Goal: Information Seeking & Learning: Learn about a topic

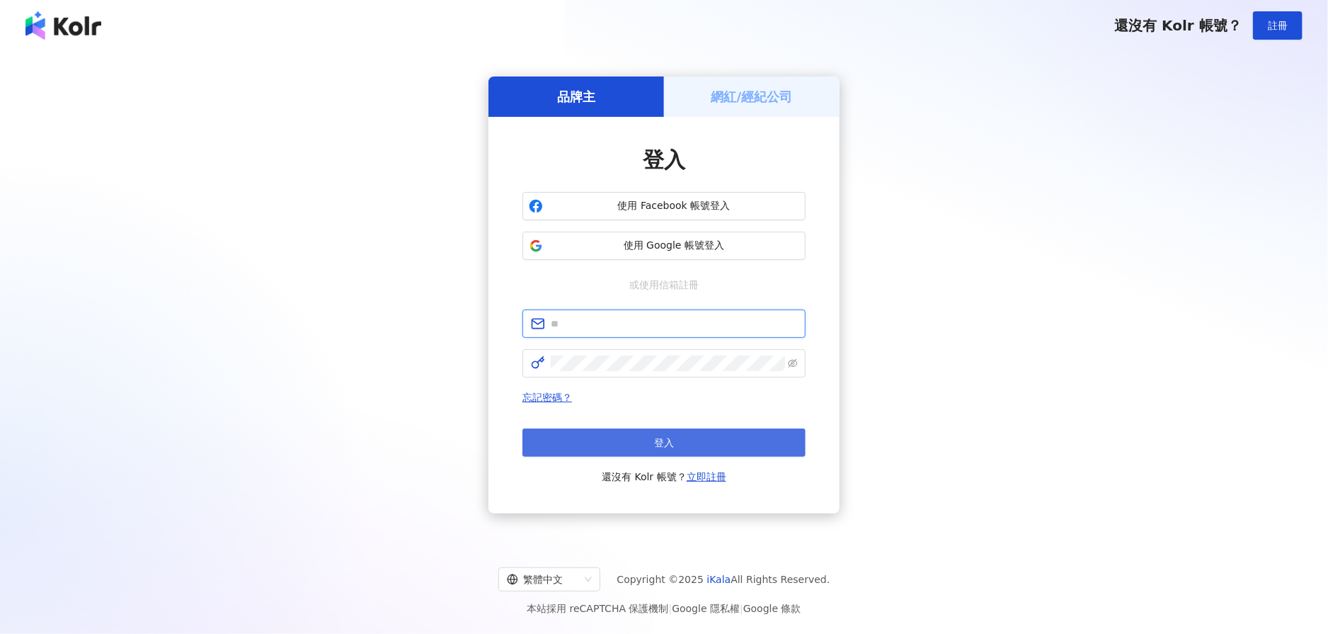
type input "**********"
click at [653, 430] on button "登入" at bounding box center [663, 442] width 283 height 28
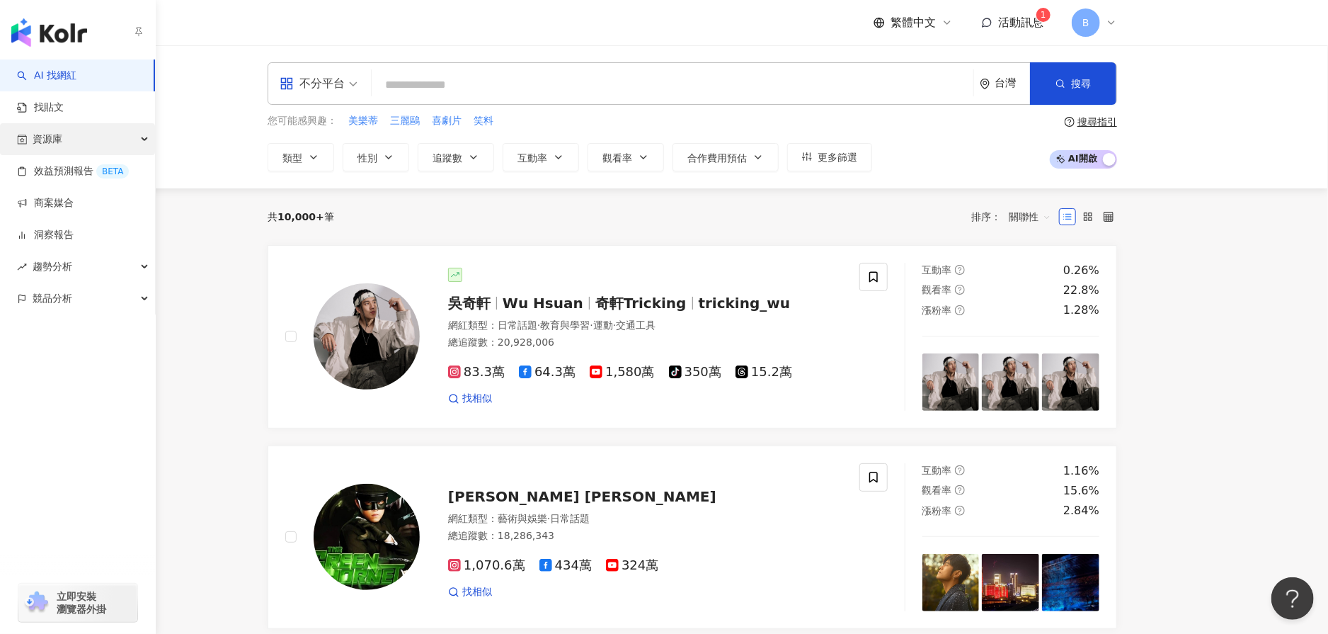
click at [91, 144] on div "資源庫" at bounding box center [77, 139] width 155 height 32
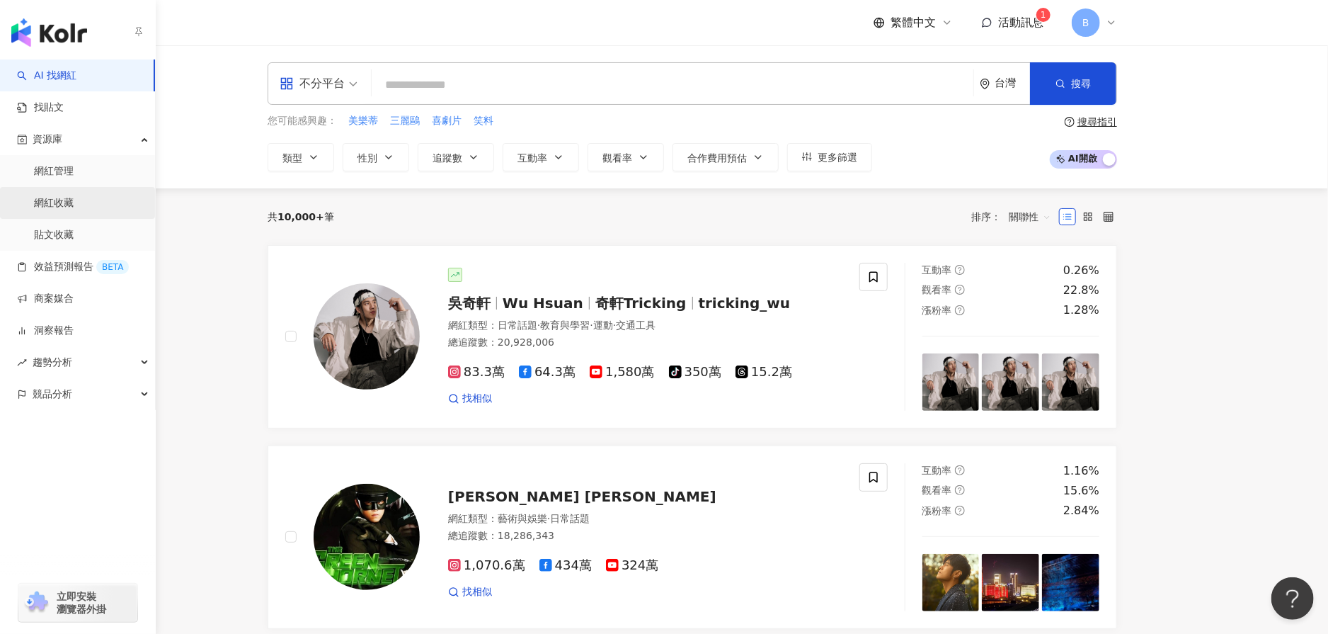
click at [74, 198] on link "網紅收藏" at bounding box center [54, 203] width 40 height 14
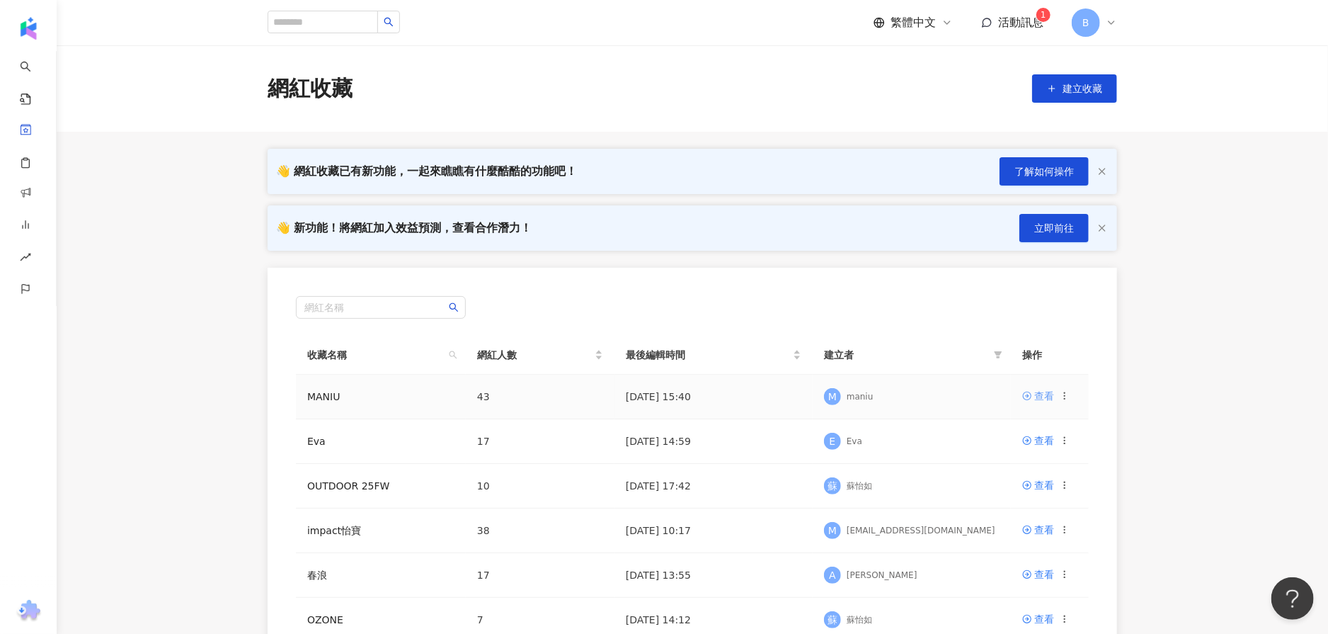
click at [1048, 391] on div "查看" at bounding box center [1044, 396] width 20 height 16
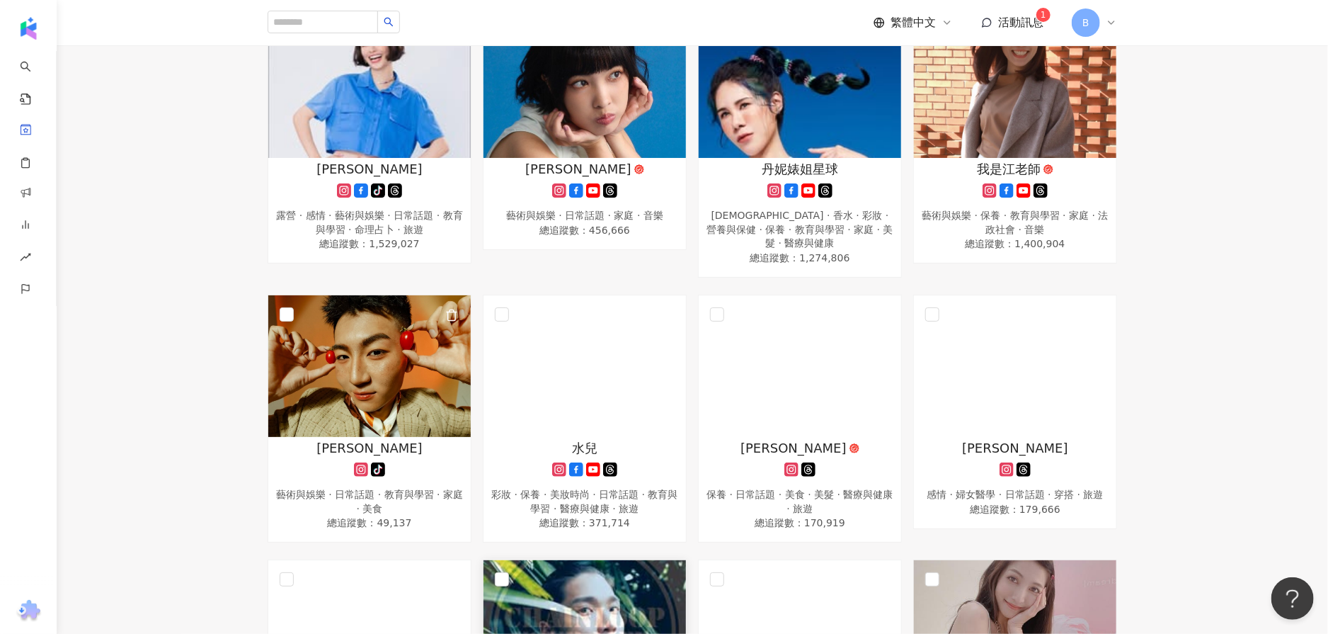
scroll to position [637, 0]
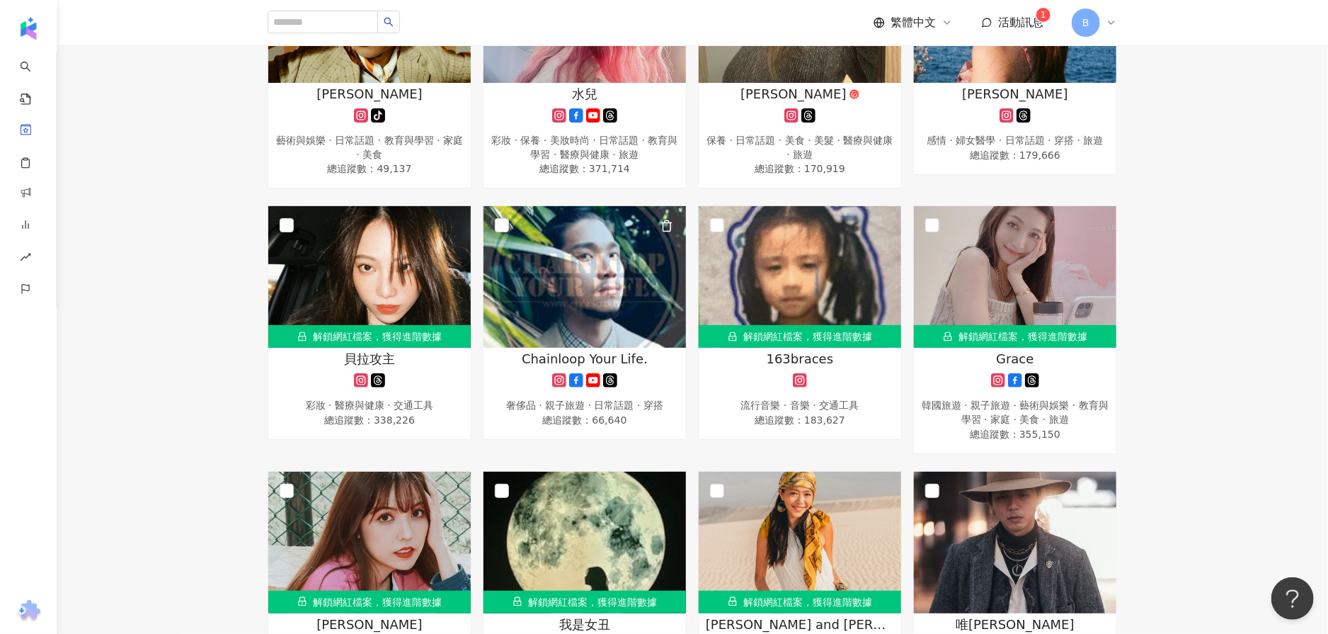
drag, startPoint x: 605, startPoint y: 275, endPoint x: 1217, endPoint y: 298, distance: 612.1
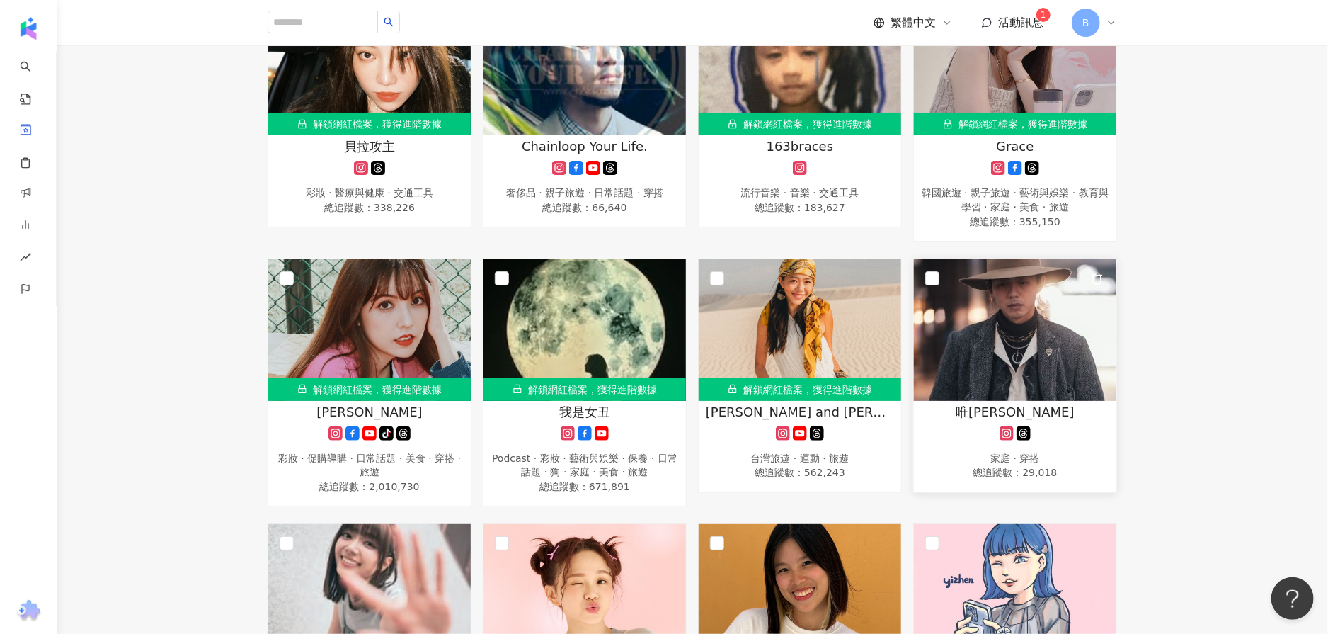
click at [1078, 329] on img at bounding box center [1015, 330] width 202 height 142
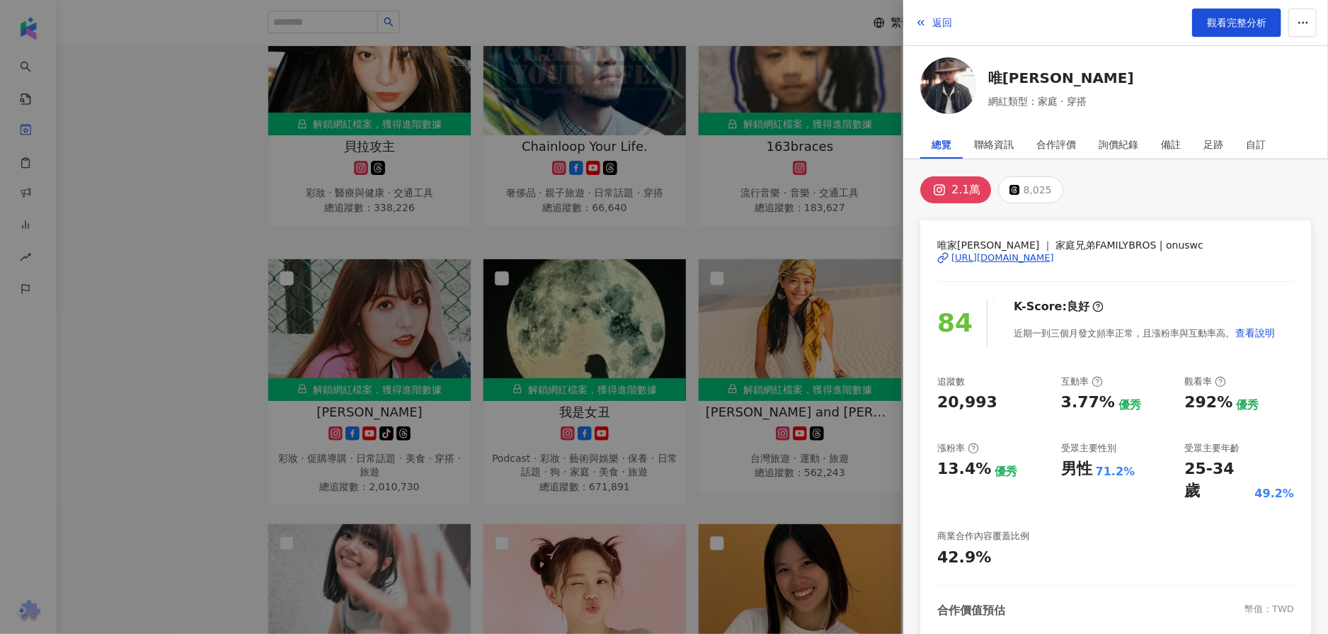
click at [705, 236] on div at bounding box center [664, 317] width 1328 height 634
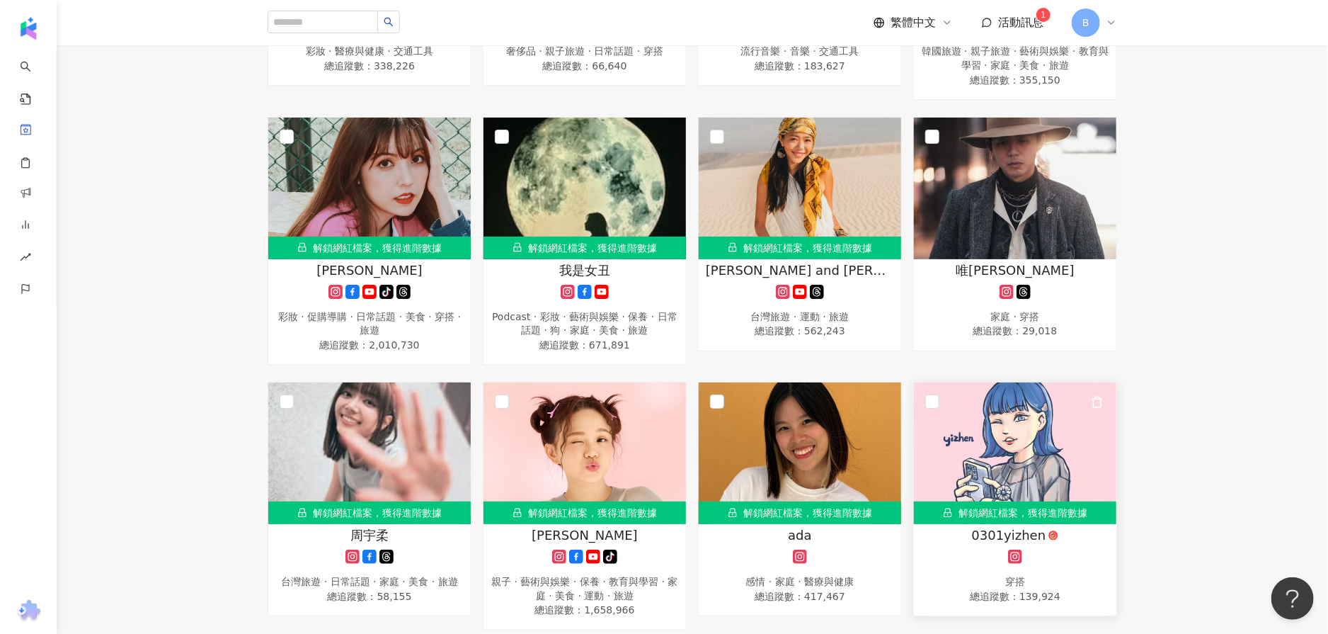
scroll to position [920, 0]
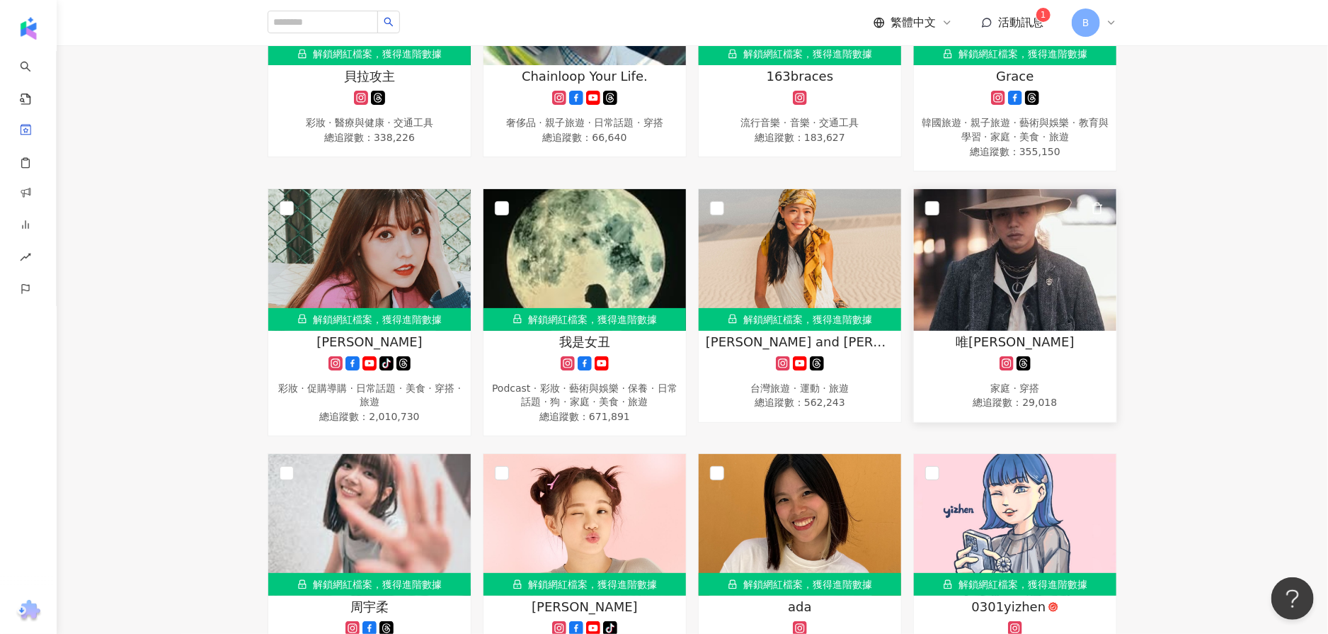
click at [999, 274] on img at bounding box center [1015, 260] width 202 height 142
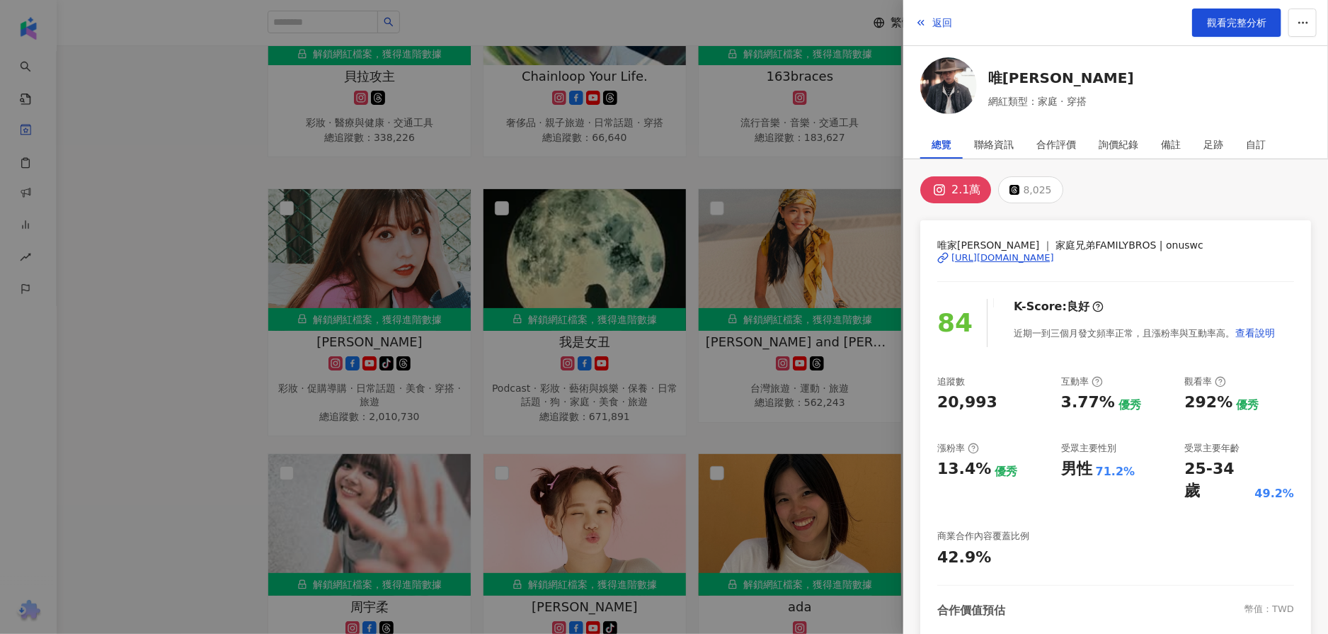
click at [1006, 258] on div "[URL][DOMAIN_NAME]" at bounding box center [1002, 257] width 103 height 13
click at [875, 81] on div at bounding box center [664, 317] width 1328 height 634
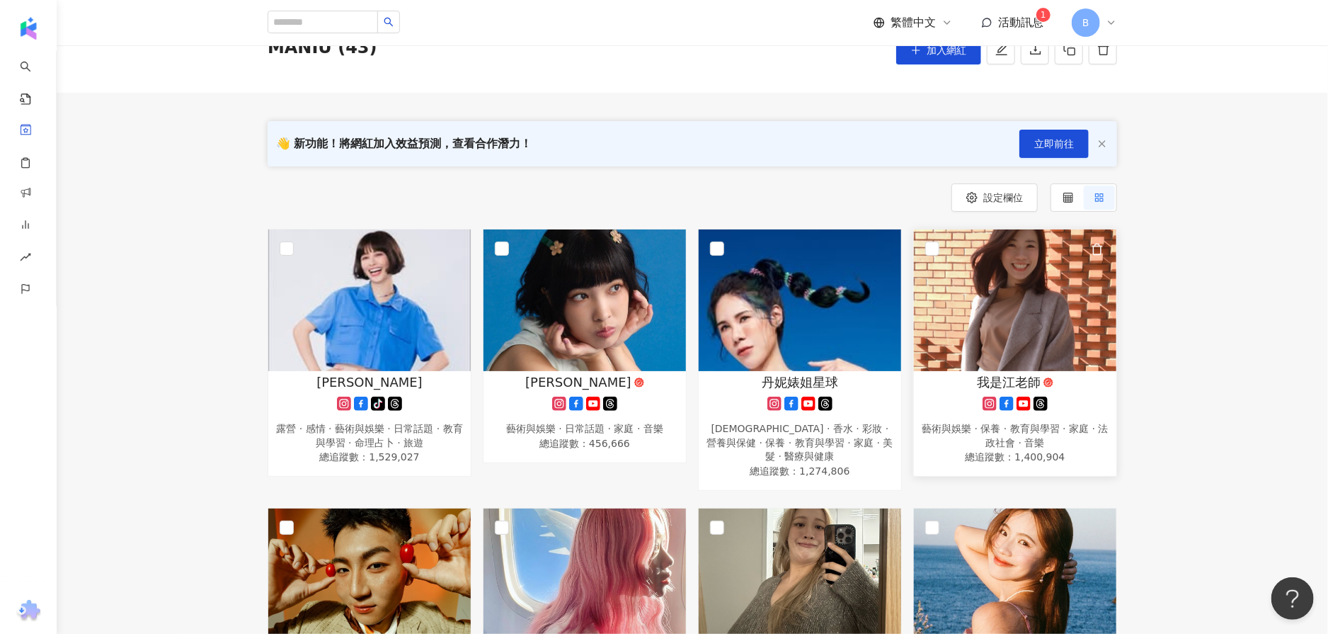
scroll to position [0, 0]
